Goal: Transaction & Acquisition: Purchase product/service

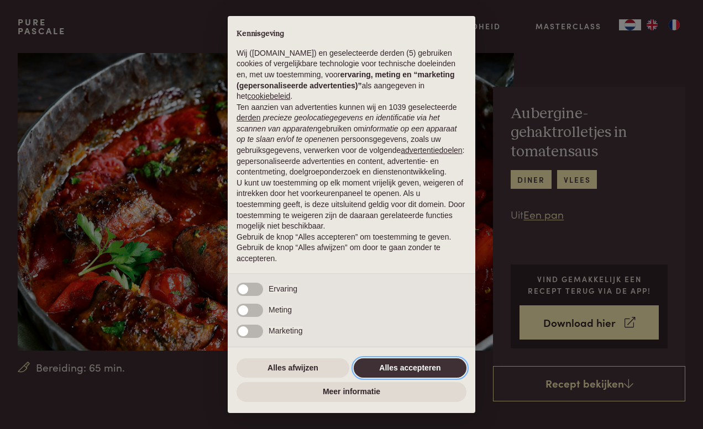
click at [398, 365] on button "Alles accepteren" at bounding box center [410, 369] width 113 height 20
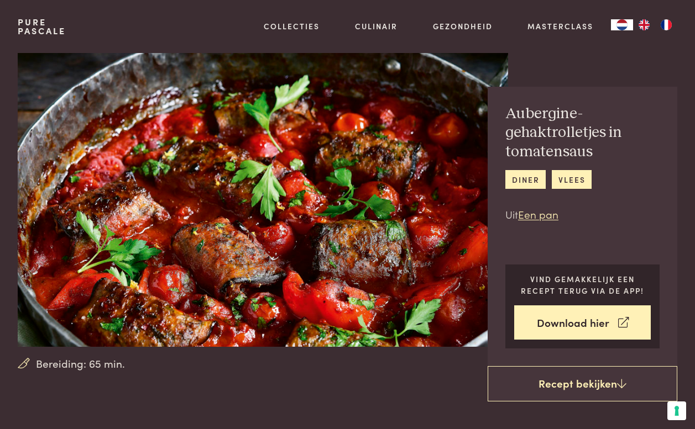
scroll to position [55, 0]
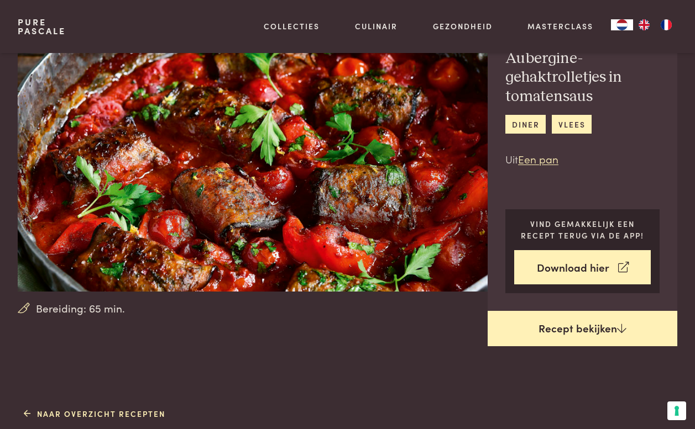
click at [555, 327] on link "Recept bekijken" at bounding box center [582, 328] width 190 height 35
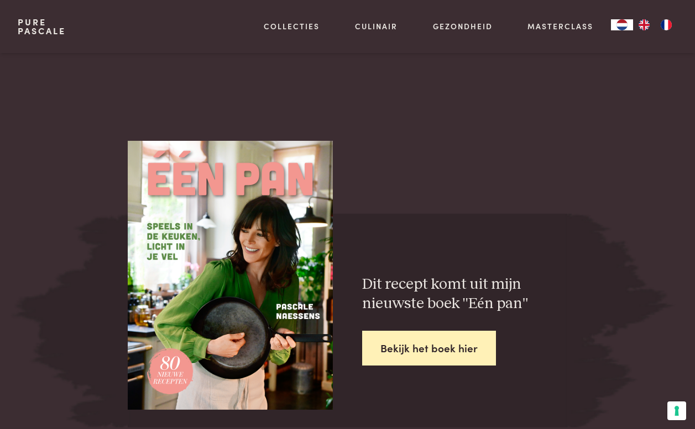
scroll to position [1547, 0]
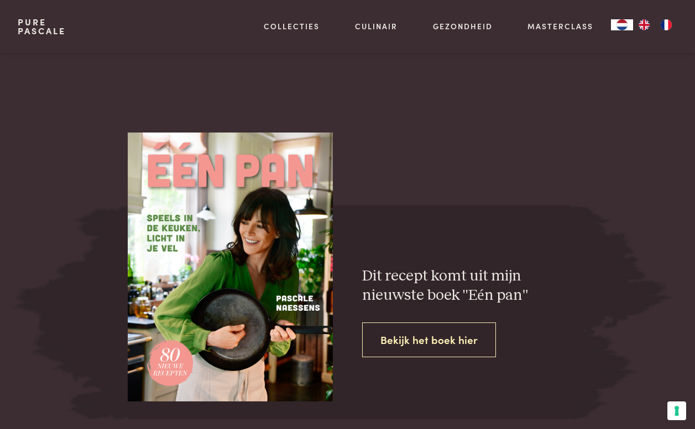
click at [411, 336] on link "Bekijk het boek hier" at bounding box center [429, 340] width 134 height 35
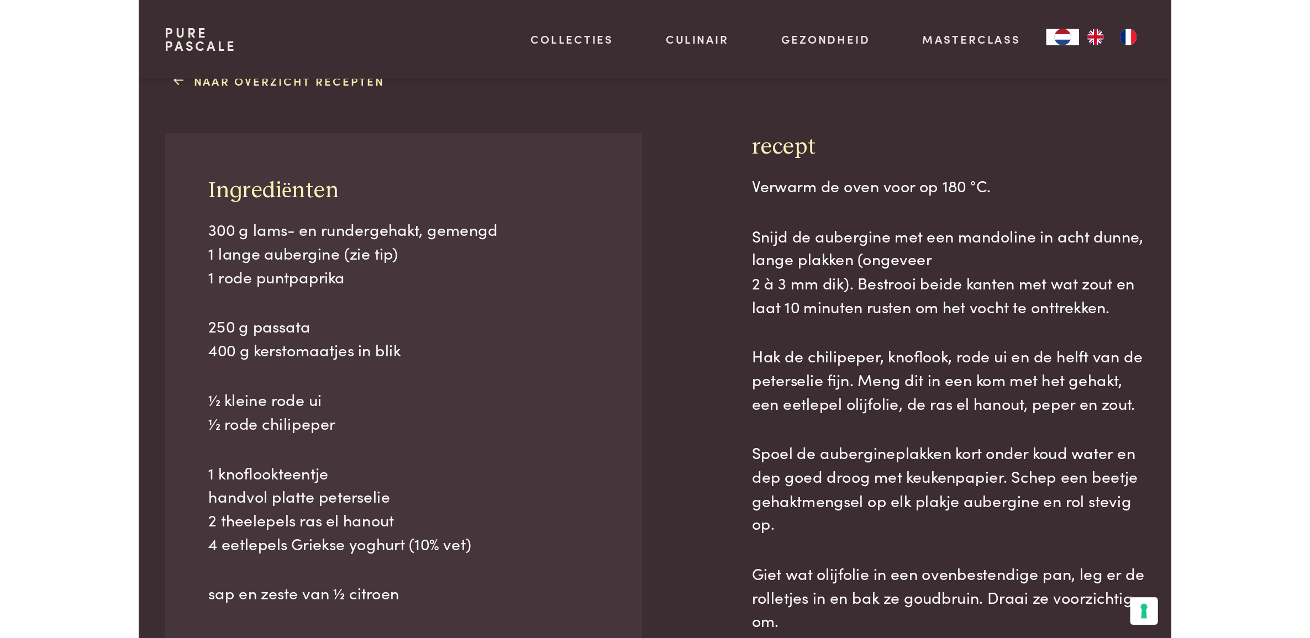
scroll to position [442, 0]
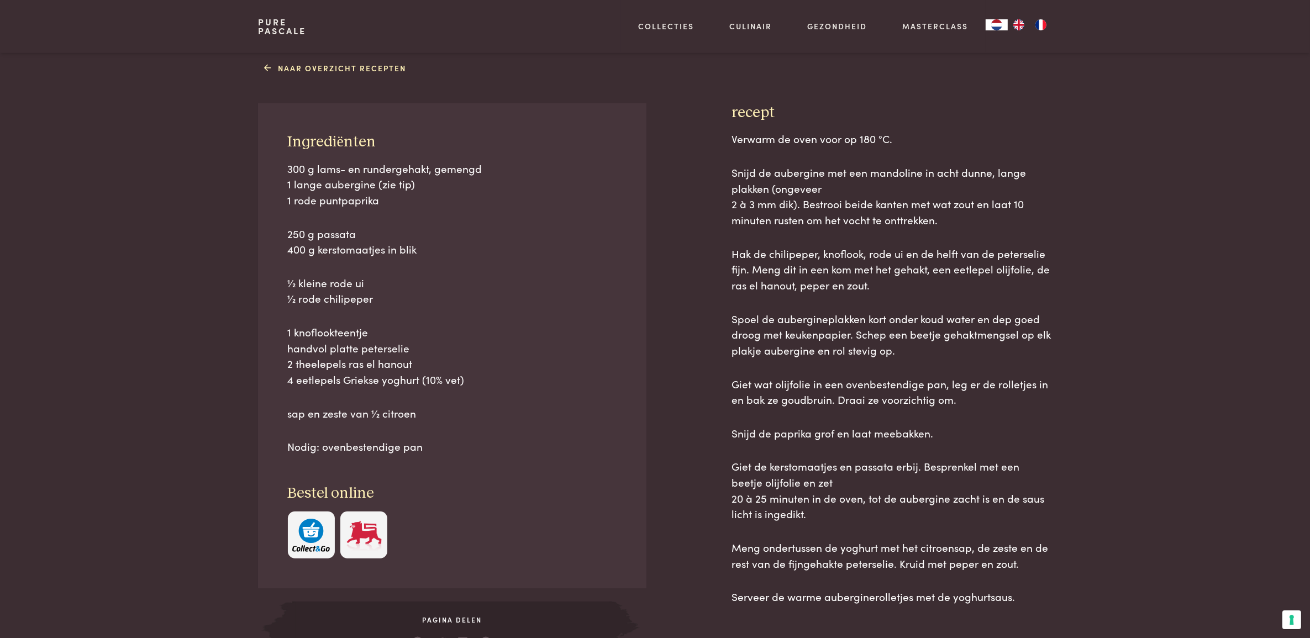
drag, startPoint x: 979, startPoint y: 1, endPoint x: 1206, endPoint y: 598, distance: 639.5
click at [702, 429] on div "Naar overzicht recepten Ingrediënten 300 g lams- en rundergehakt, gemengd 1 lan…" at bounding box center [655, 361] width 1310 height 604
